Goal: Information Seeking & Learning: Learn about a topic

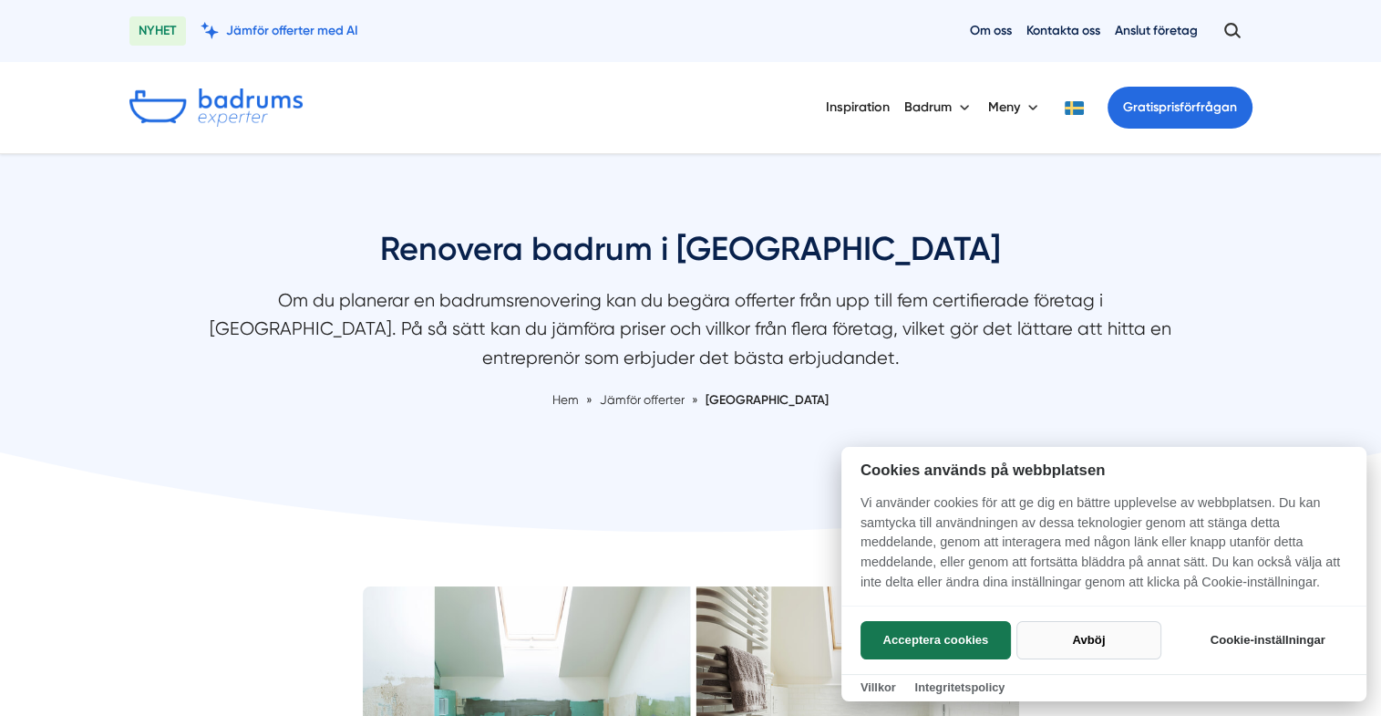
click at [1081, 630] on button "Avböj" at bounding box center [1089, 640] width 145 height 38
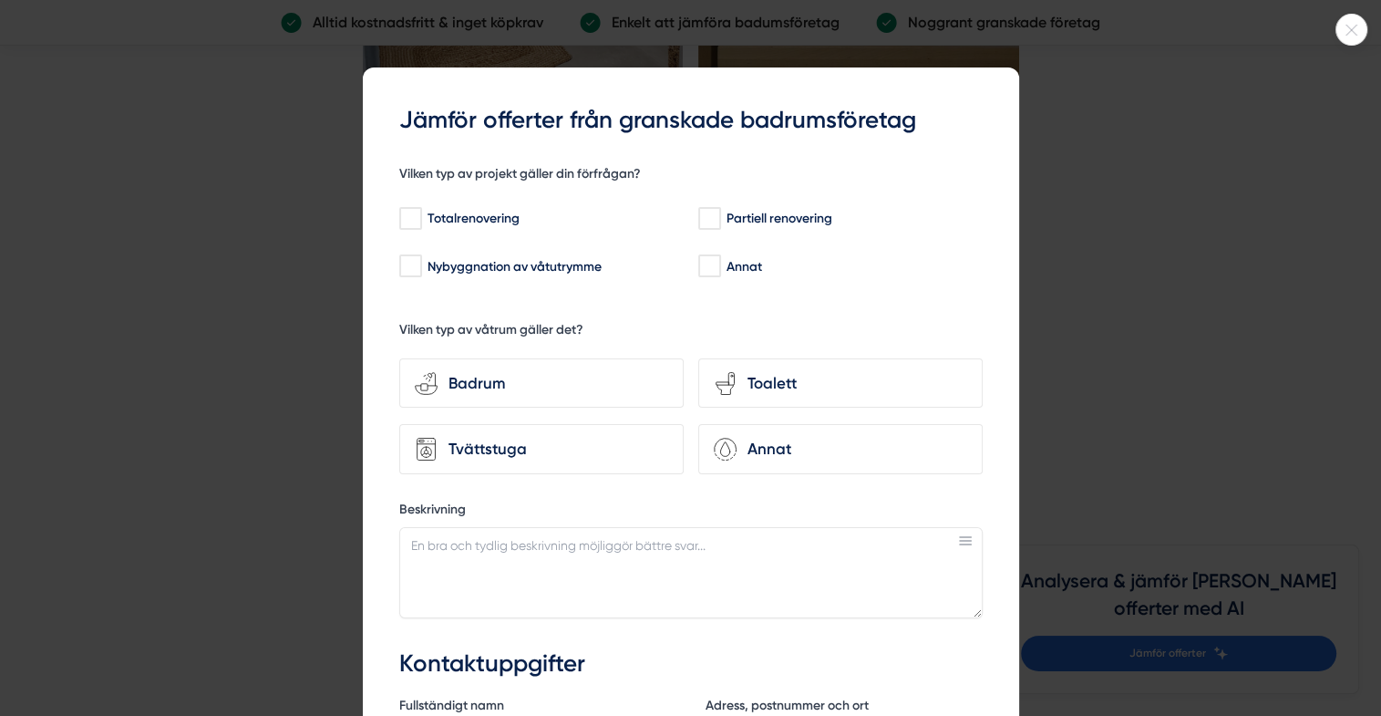
scroll to position [6565, 0]
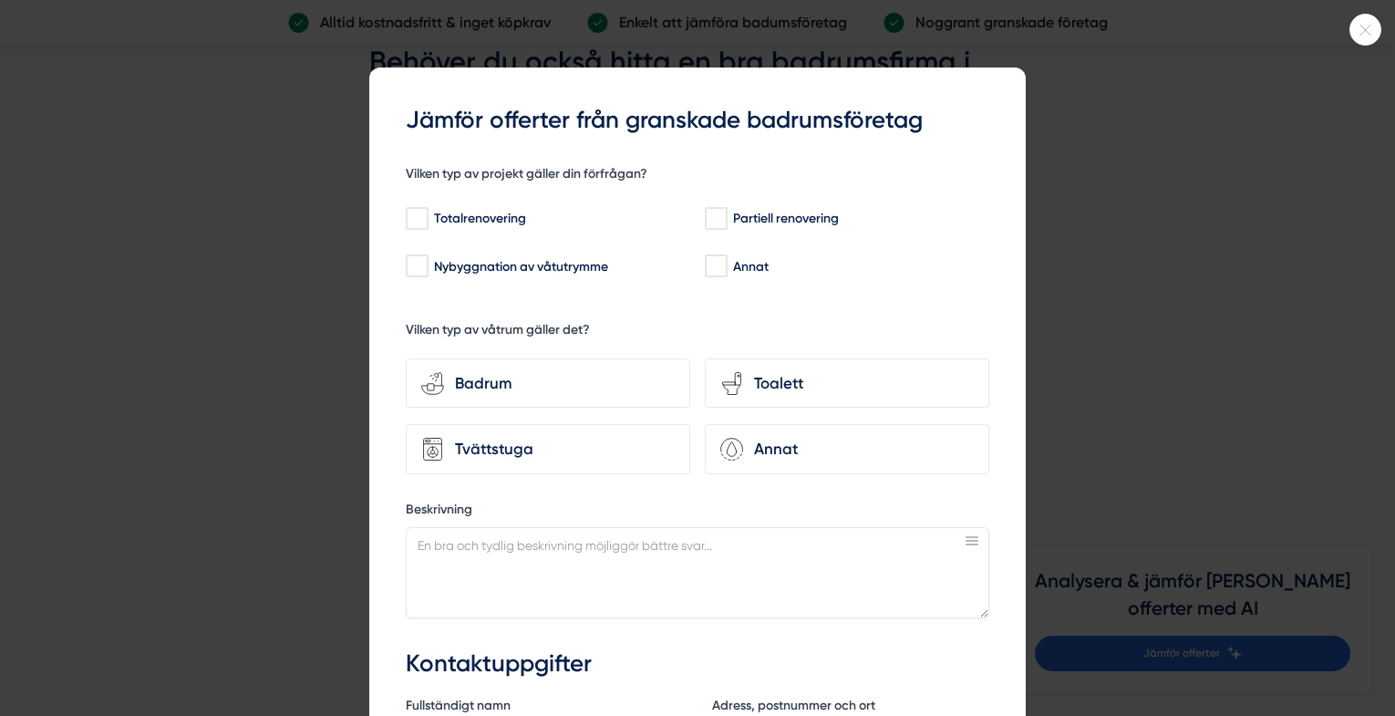
click at [1370, 31] on icon at bounding box center [1365, 30] width 30 height 11
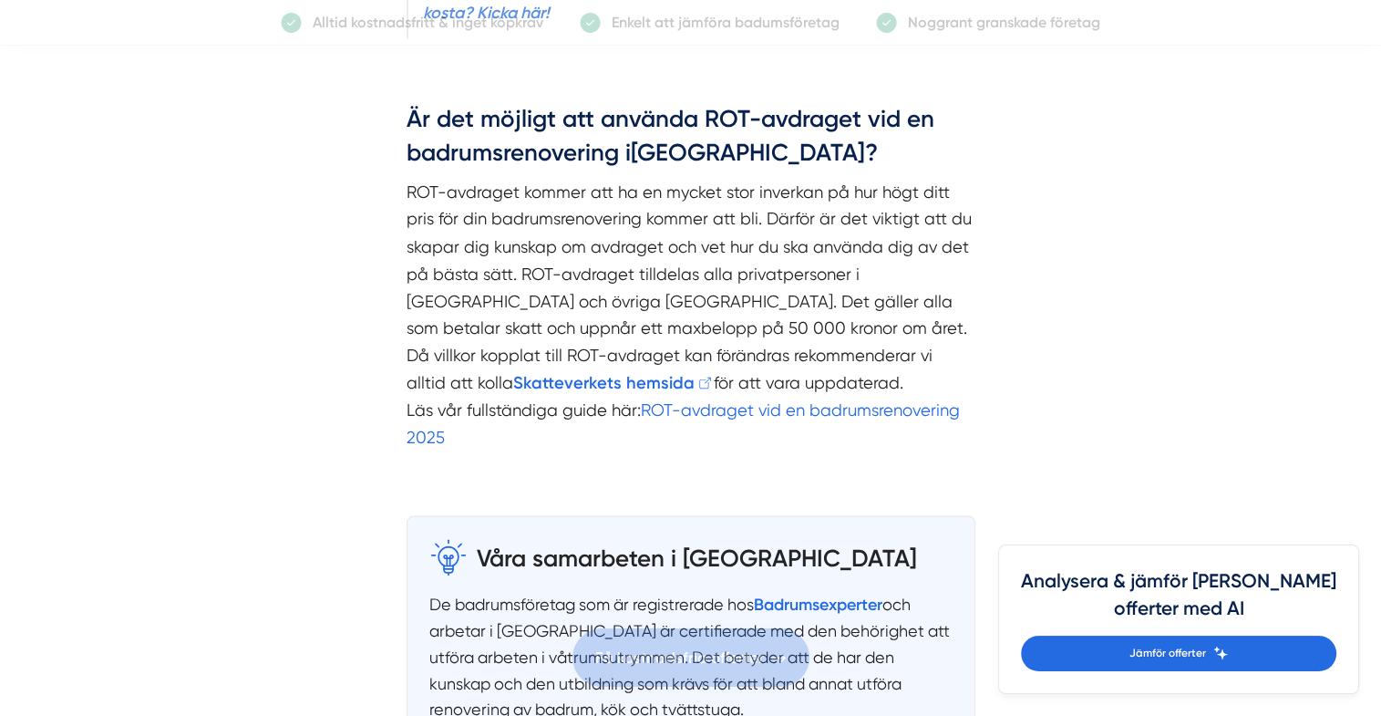
scroll to position [3283, 0]
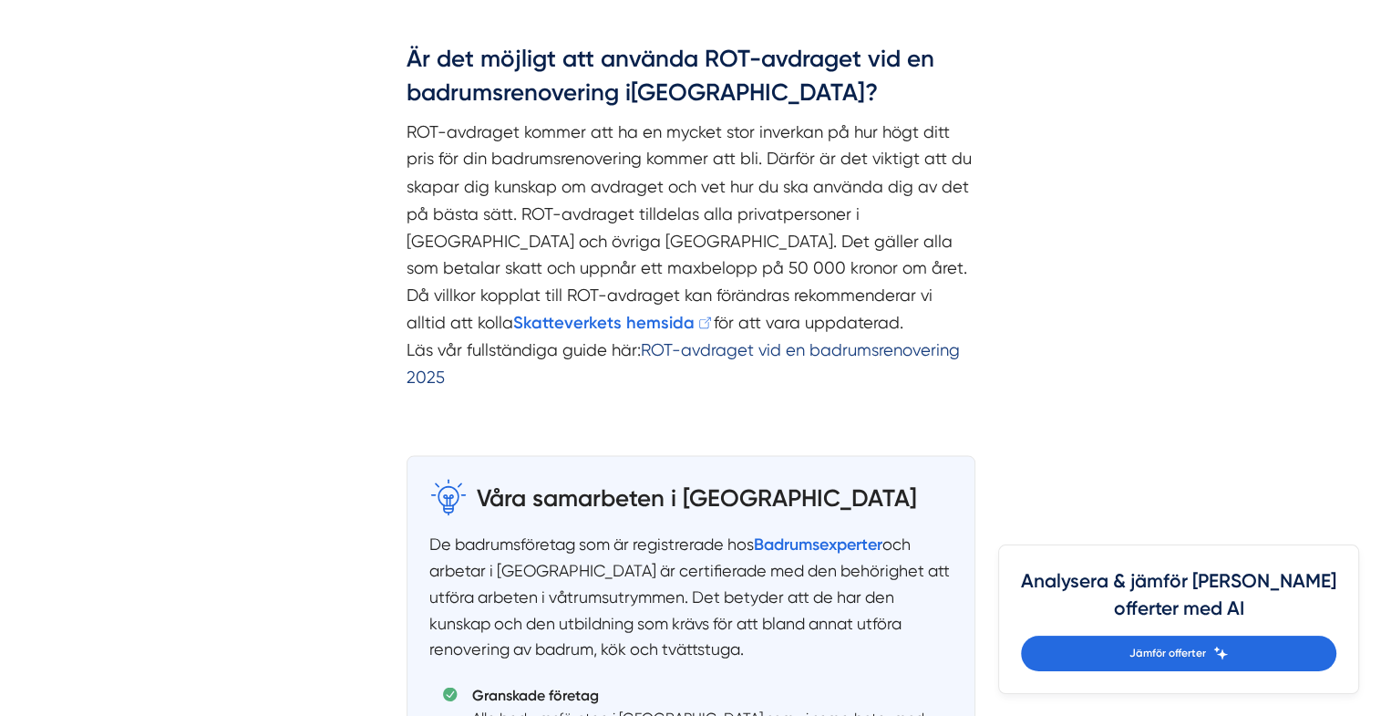
click at [743, 339] on link "ROT-avdraget vid en badrumsrenovering 2025" at bounding box center [683, 362] width 553 height 47
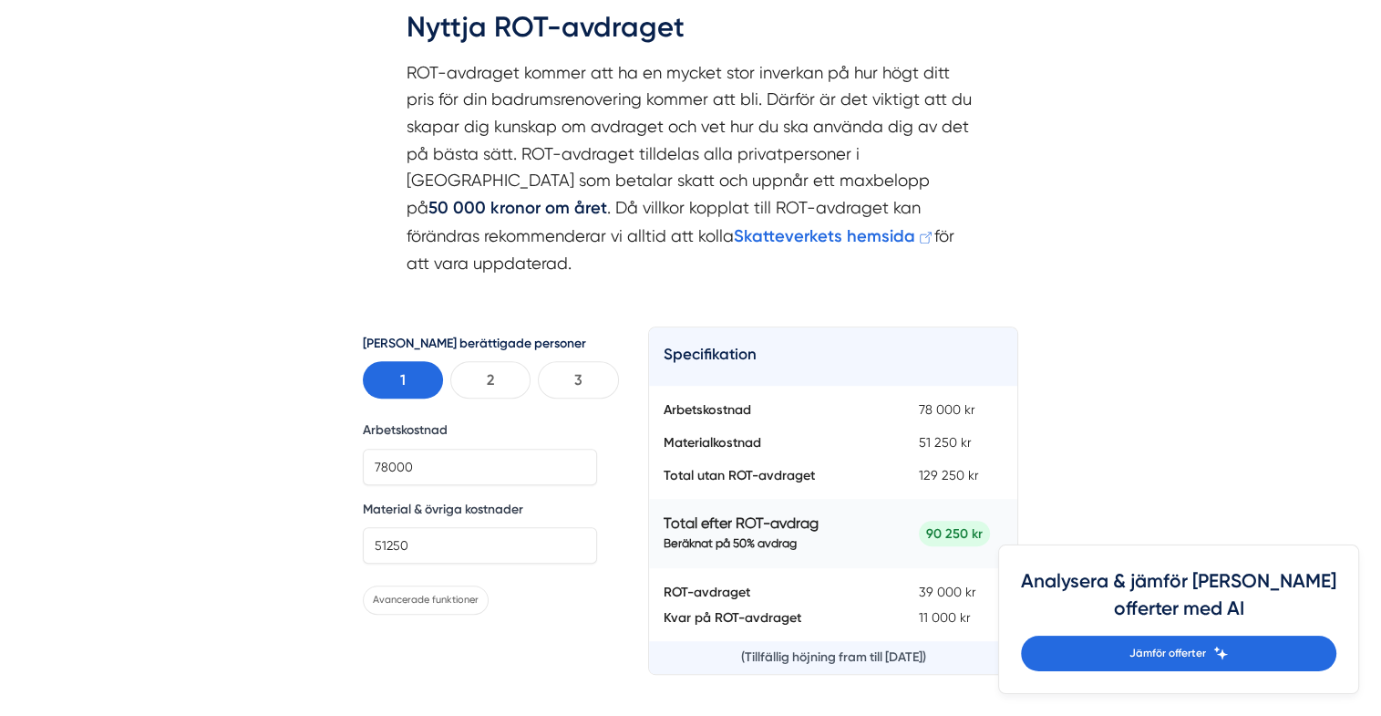
scroll to position [821, 0]
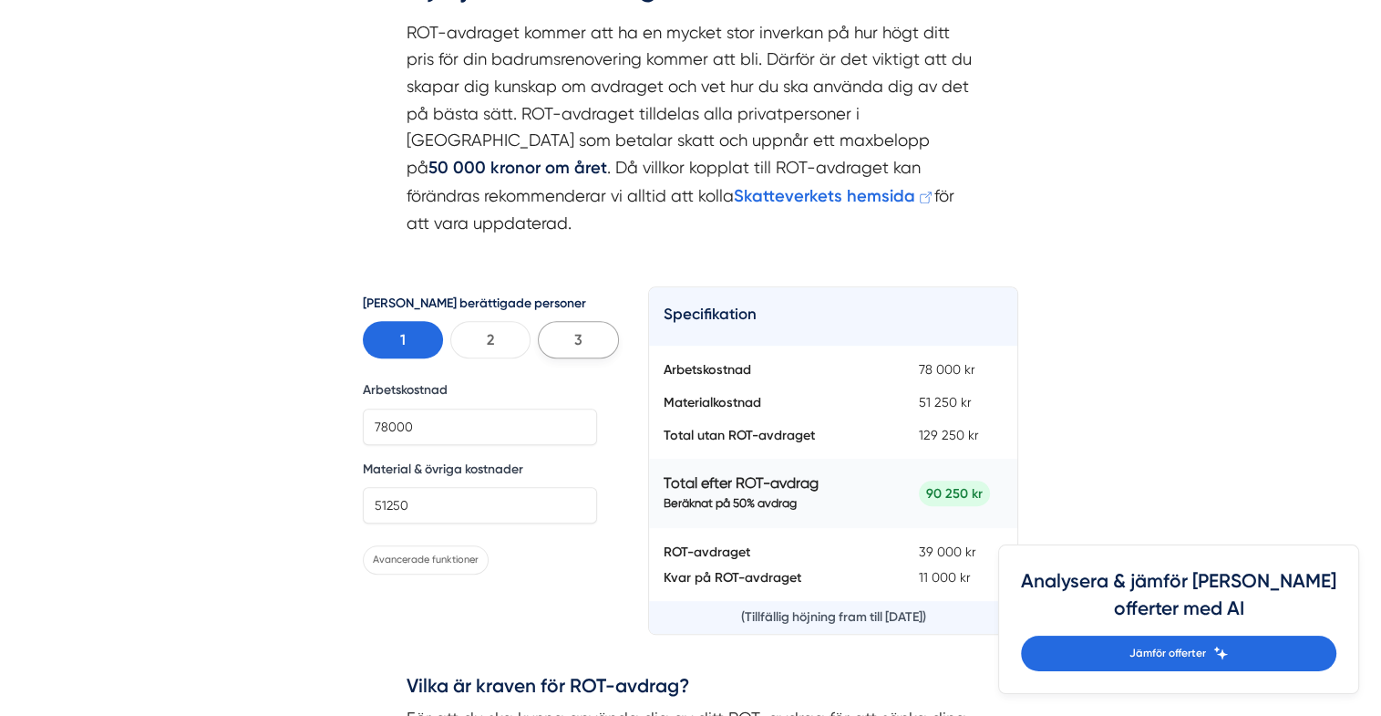
click at [582, 321] on button "3" at bounding box center [578, 339] width 80 height 37
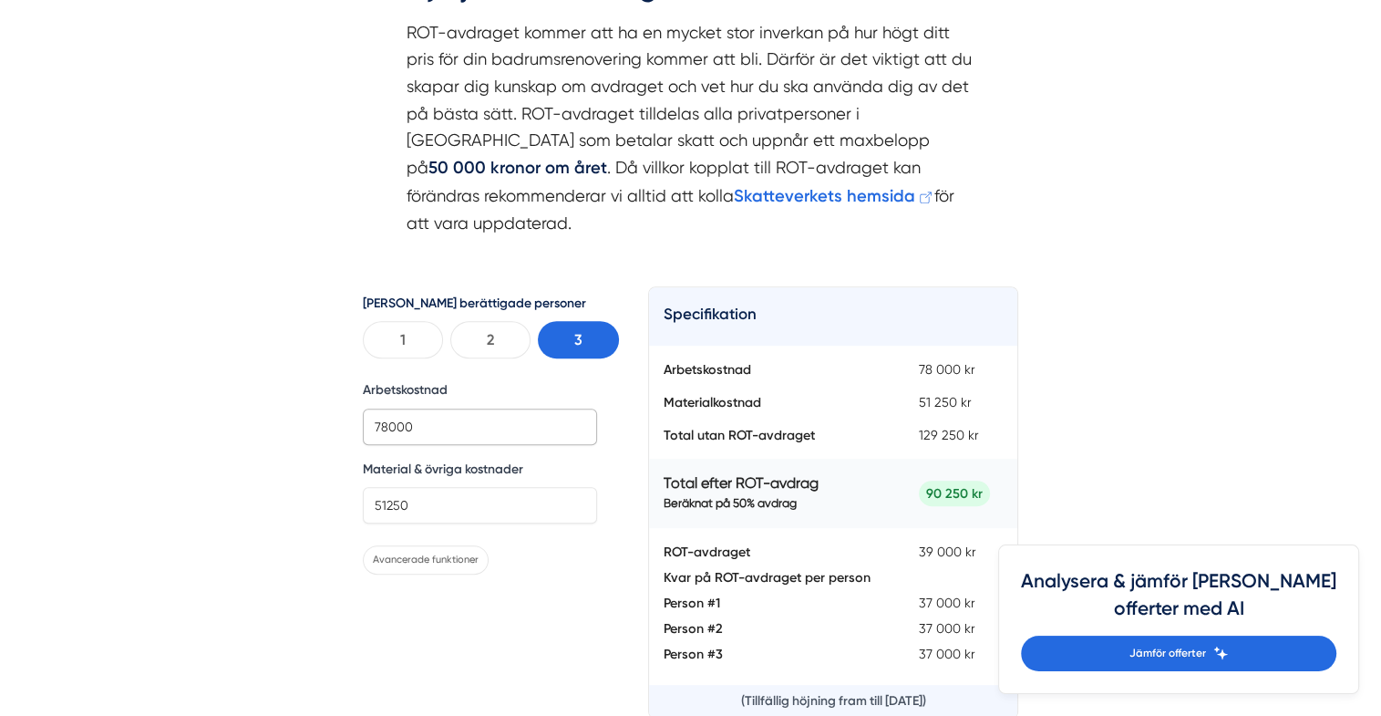
drag, startPoint x: 450, startPoint y: 396, endPoint x: 312, endPoint y: 408, distance: 138.2
type input "150000"
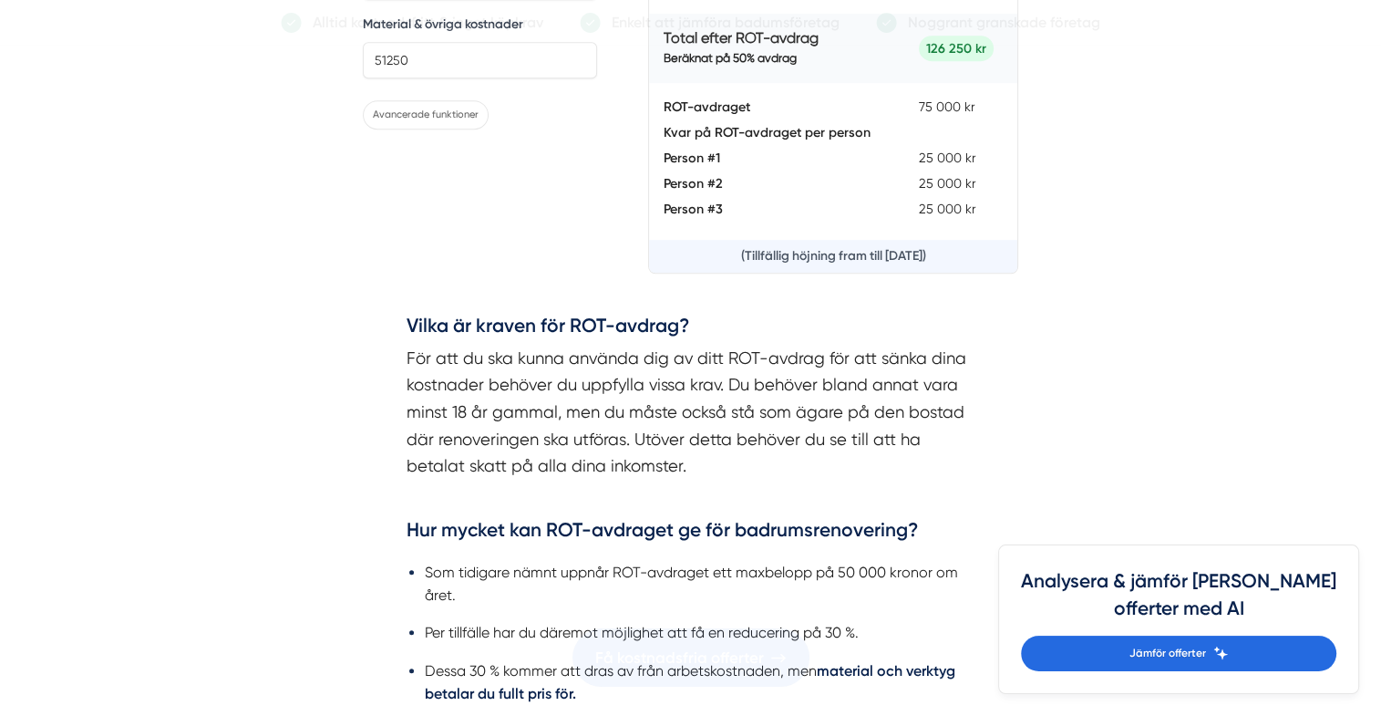
scroll to position [1277, 0]
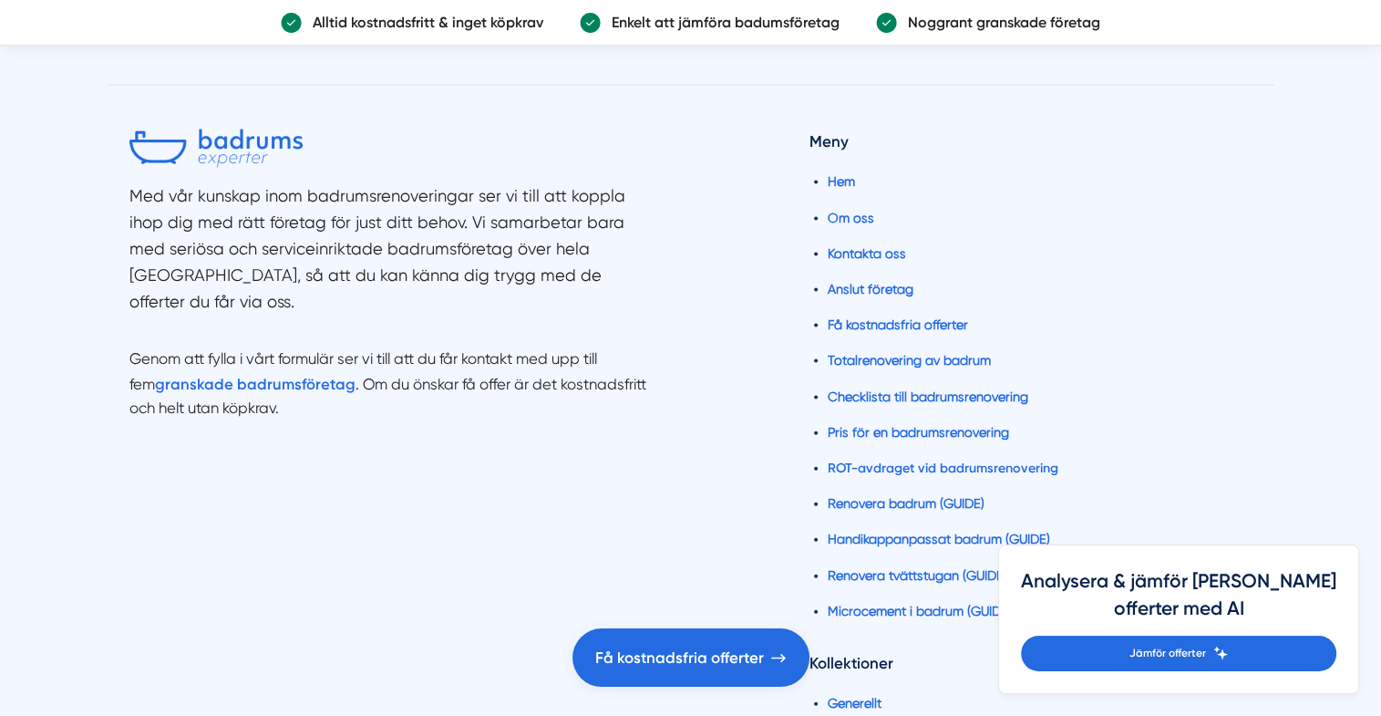
scroll to position [3895, 0]
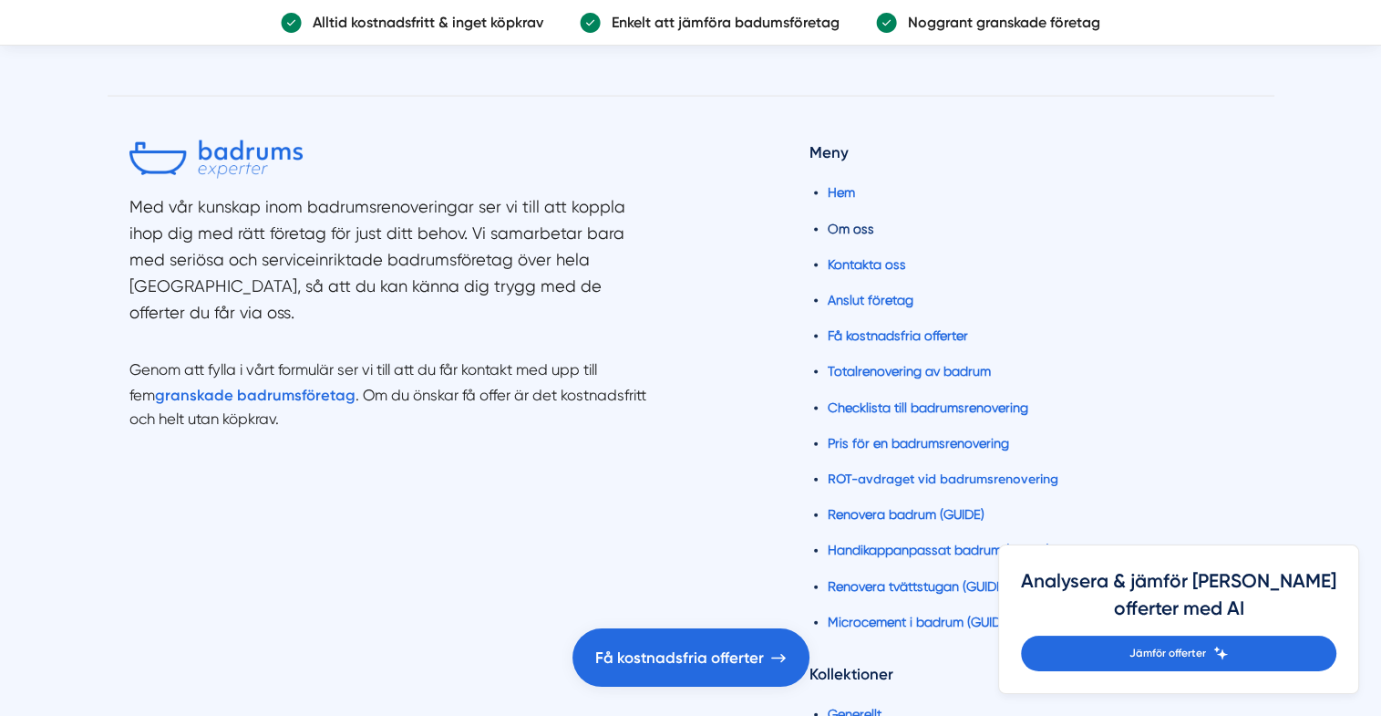
click at [862, 222] on link "Om oss" at bounding box center [851, 229] width 47 height 15
